Goal: Leave review/rating: Leave review/rating

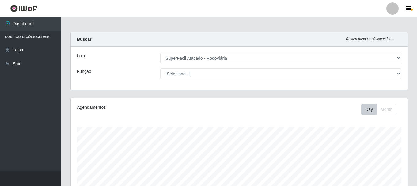
select select "400"
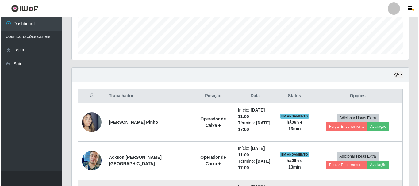
scroll to position [158, 0]
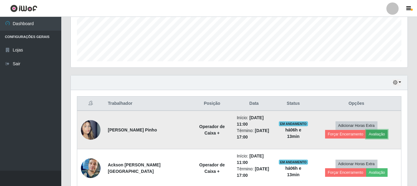
click at [366, 135] on button "Avaliação" at bounding box center [377, 134] width 22 height 9
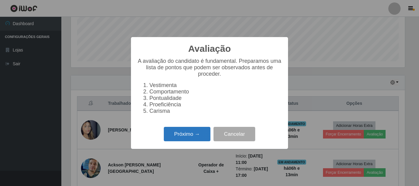
click at [177, 135] on button "Próximo →" at bounding box center [187, 134] width 47 height 14
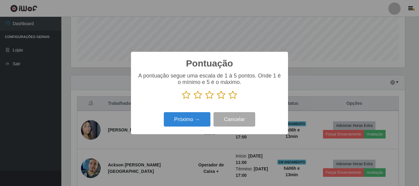
click at [233, 96] on icon at bounding box center [232, 94] width 9 height 9
click at [228, 100] on input "radio" at bounding box center [228, 100] width 0 height 0
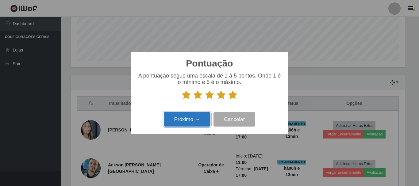
click at [190, 120] on button "Próximo →" at bounding box center [187, 119] width 47 height 14
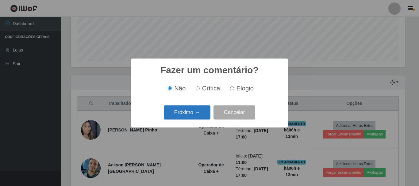
click at [186, 112] on button "Próximo →" at bounding box center [187, 112] width 47 height 14
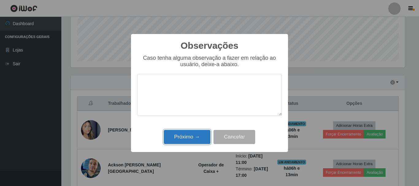
drag, startPoint x: 173, startPoint y: 138, endPoint x: 178, endPoint y: 139, distance: 4.8
click at [178, 139] on button "Próximo →" at bounding box center [187, 137] width 47 height 14
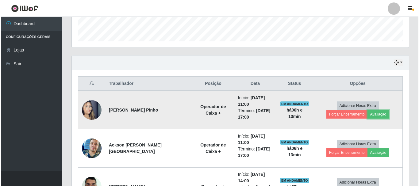
scroll to position [189, 0]
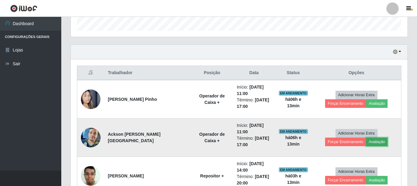
click at [366, 144] on button "Avaliação" at bounding box center [377, 142] width 22 height 9
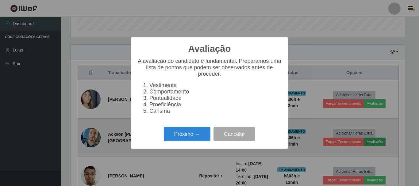
scroll to position [127, 334]
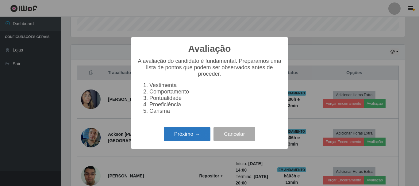
click at [179, 136] on button "Próximo →" at bounding box center [187, 134] width 47 height 14
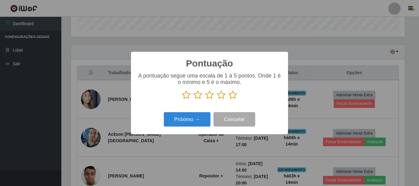
click at [233, 97] on icon at bounding box center [232, 94] width 9 height 9
click at [228, 100] on input "radio" at bounding box center [228, 100] width 0 height 0
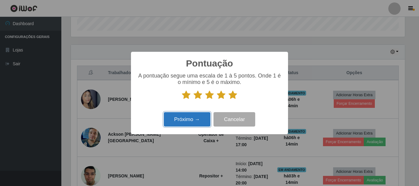
click at [203, 115] on button "Próximo →" at bounding box center [187, 119] width 47 height 14
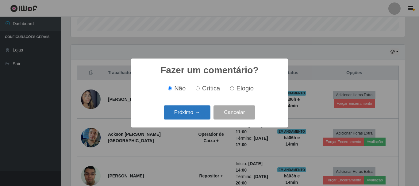
click at [176, 116] on button "Próximo →" at bounding box center [187, 112] width 47 height 14
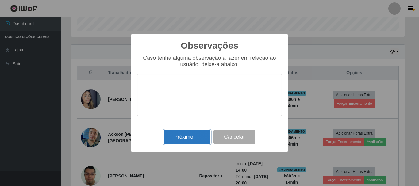
click at [202, 141] on button "Próximo →" at bounding box center [187, 137] width 47 height 14
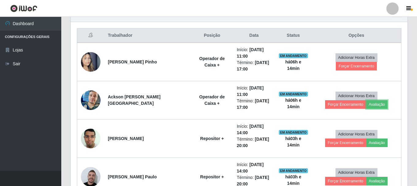
scroll to position [219, 0]
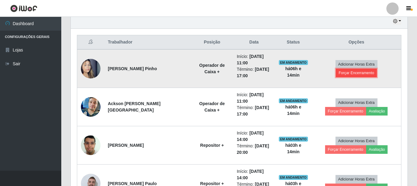
click at [377, 69] on button "Forçar Encerramento" at bounding box center [356, 73] width 41 height 9
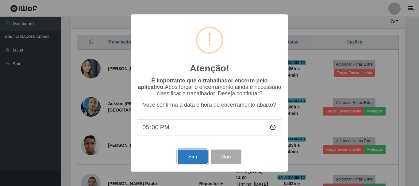
click at [189, 158] on button "Sim" at bounding box center [193, 157] width 30 height 14
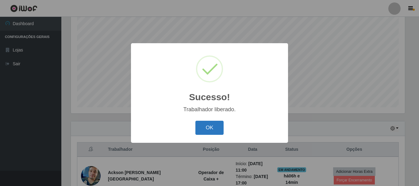
click at [208, 131] on button "OK" at bounding box center [209, 128] width 29 height 14
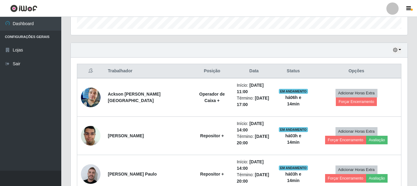
scroll to position [204, 0]
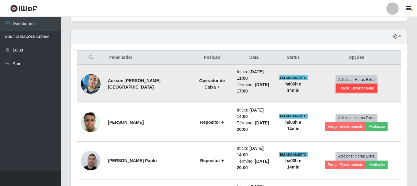
click at [373, 88] on button "Forçar Encerramento" at bounding box center [356, 88] width 41 height 9
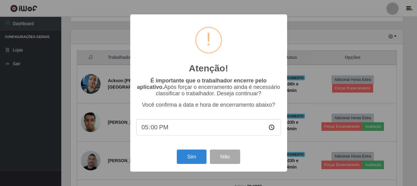
scroll to position [0, 0]
click at [195, 160] on button "Sim" at bounding box center [193, 157] width 30 height 14
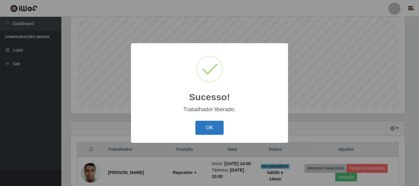
click at [201, 128] on button "OK" at bounding box center [209, 128] width 29 height 14
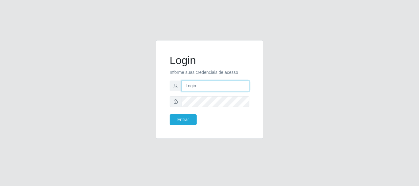
click at [198, 86] on input "text" at bounding box center [215, 86] width 68 height 11
type input "luanakst88@gmail.com"
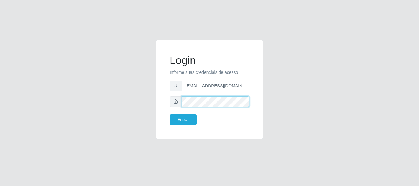
click at [170, 114] on button "Entrar" at bounding box center [183, 119] width 27 height 11
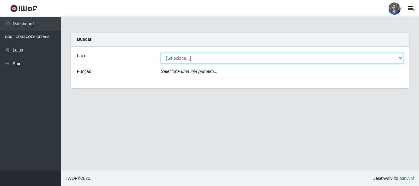
click at [398, 57] on select "[Selecione...] SuperFácil Atacado - Rodoviária" at bounding box center [282, 58] width 242 height 11
select select "400"
click at [161, 53] on select "[Selecione...] SuperFácil Atacado - Rodoviária" at bounding box center [282, 58] width 242 height 11
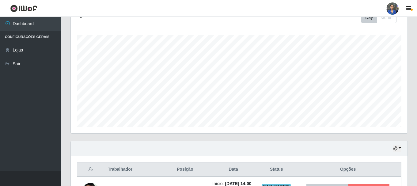
scroll to position [184, 0]
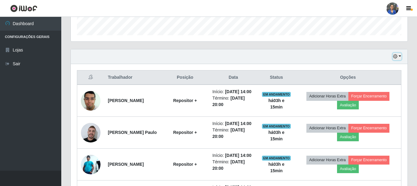
click at [401, 57] on button "button" at bounding box center [397, 56] width 9 height 7
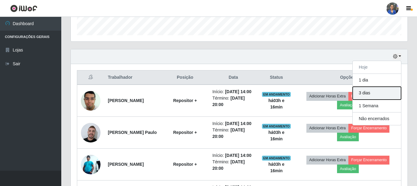
click at [376, 91] on button "3 dias" at bounding box center [377, 93] width 48 height 13
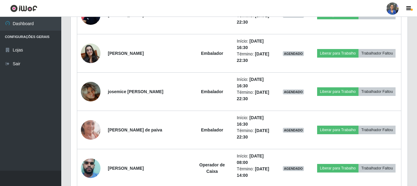
scroll to position [1472, 0]
